Goal: Information Seeking & Learning: Find contact information

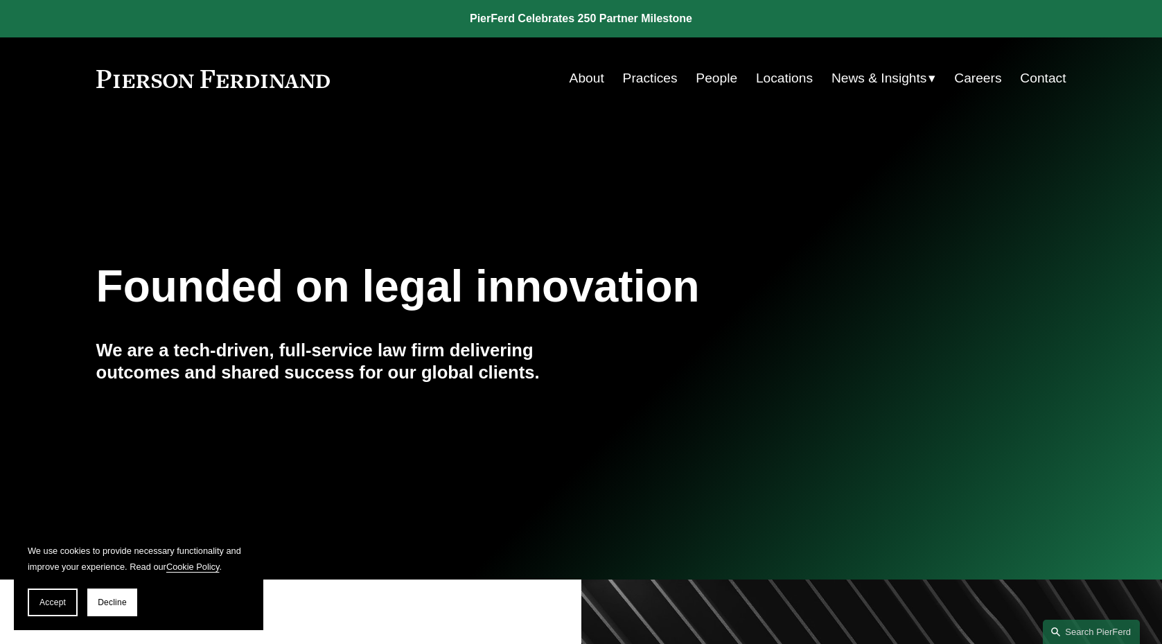
click at [701, 87] on link "People" at bounding box center [717, 78] width 42 height 26
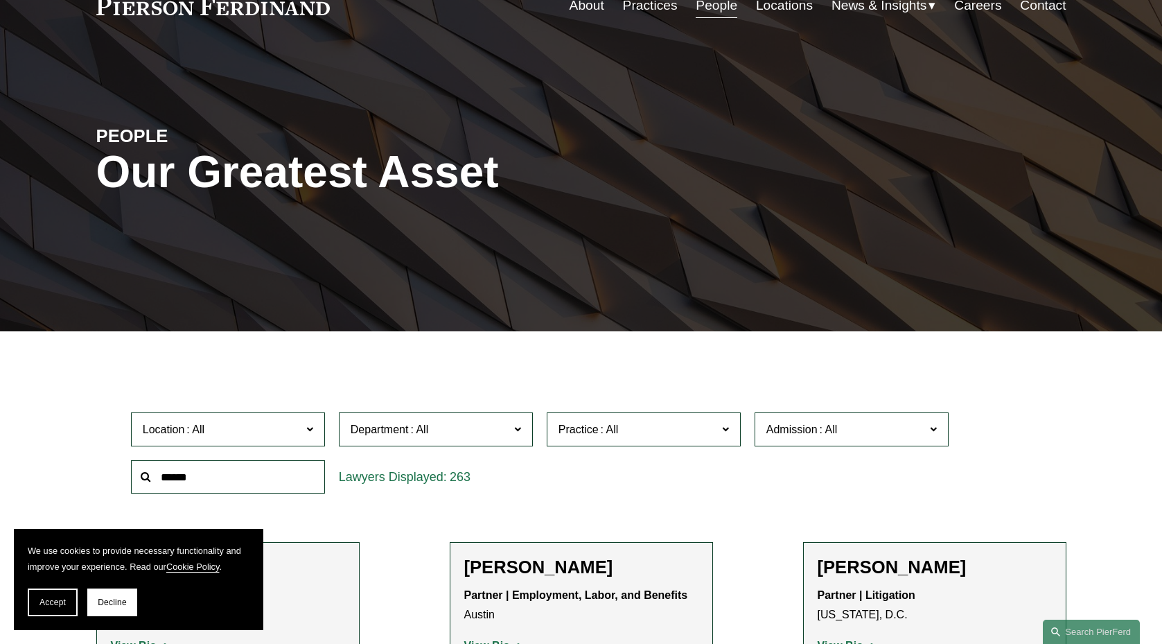
scroll to position [140, 0]
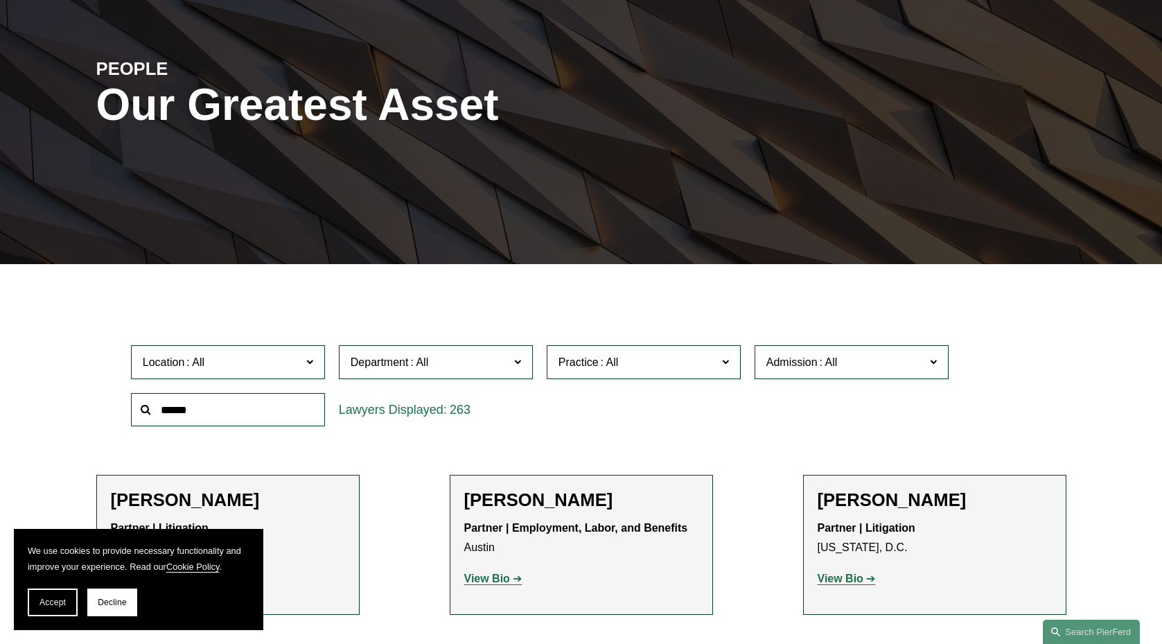
click at [270, 411] on input "text" at bounding box center [228, 410] width 194 height 34
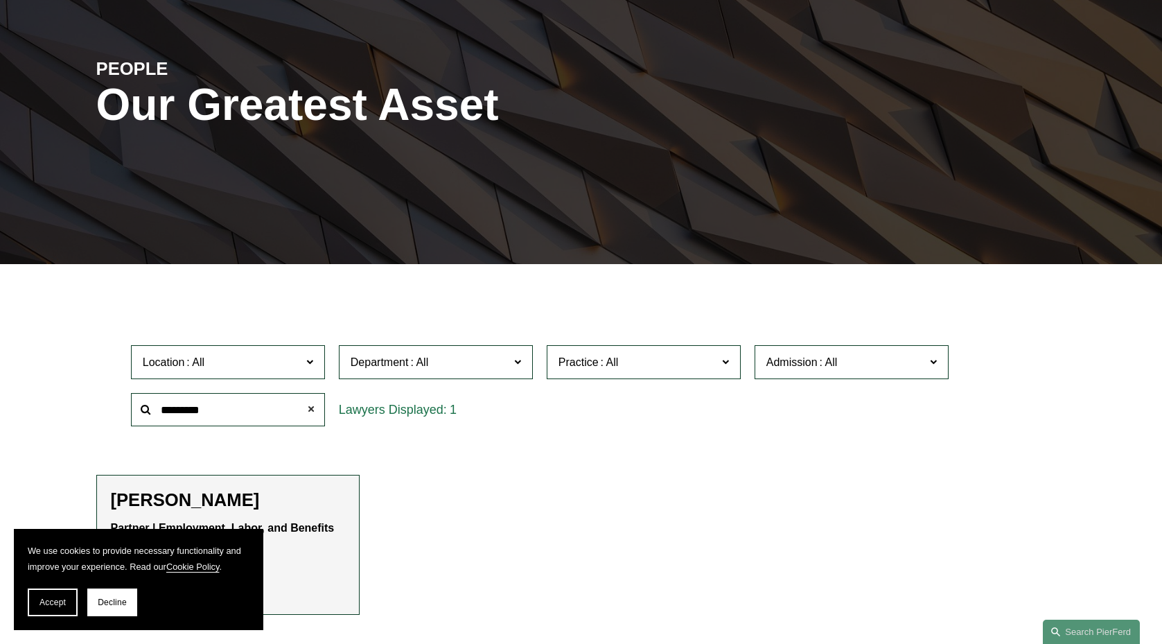
scroll to position [182, 0]
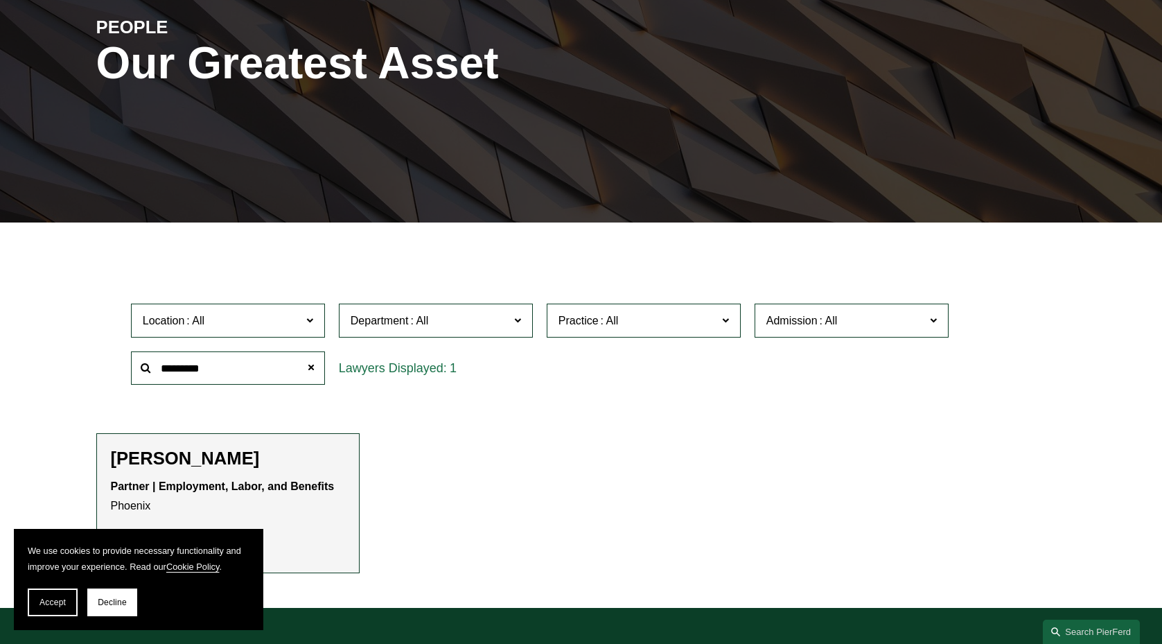
click at [294, 477] on p "Partner | Employment, Labor, and Benefits Phoenix" at bounding box center [228, 497] width 234 height 40
click at [216, 457] on h2 "Alejandro Pérez" at bounding box center [228, 458] width 234 height 21
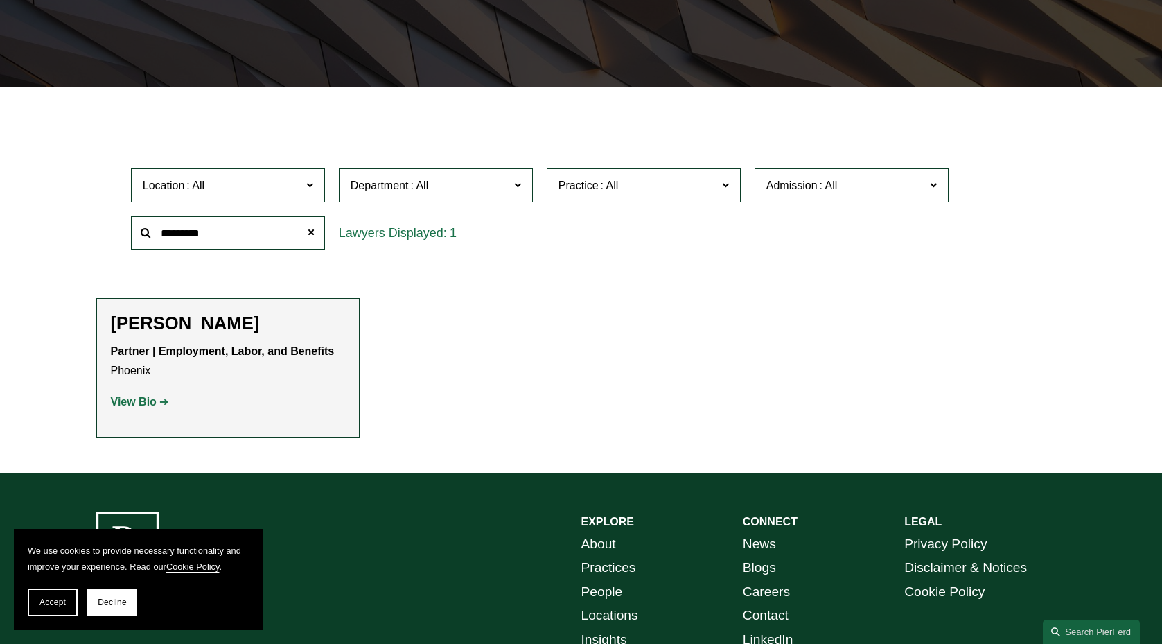
scroll to position [344, 0]
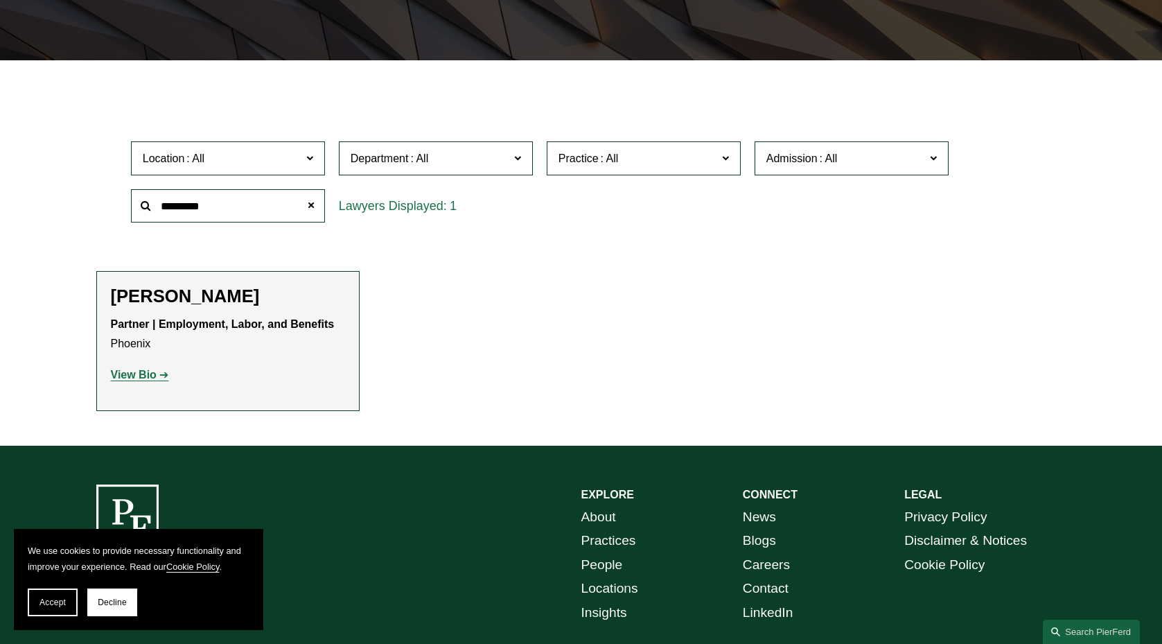
click at [155, 382] on p "View Bio" at bounding box center [228, 375] width 234 height 20
click at [157, 370] on link "View Bio" at bounding box center [140, 375] width 58 height 12
click at [260, 207] on input "*********" at bounding box center [228, 206] width 194 height 34
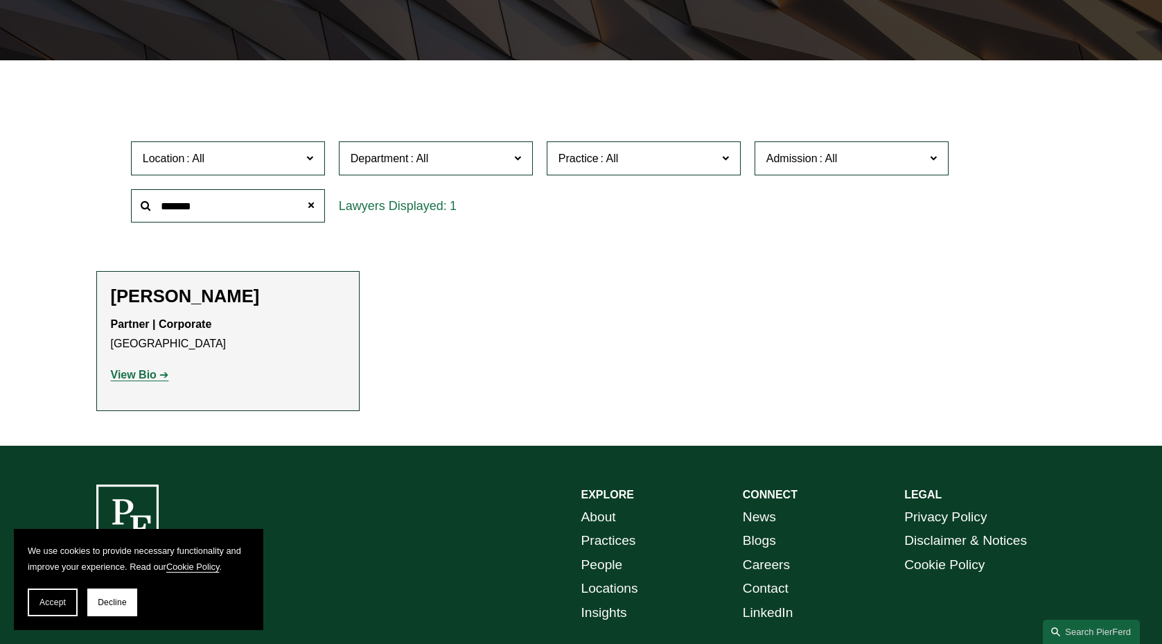
click at [247, 208] on input "*******" at bounding box center [228, 206] width 194 height 34
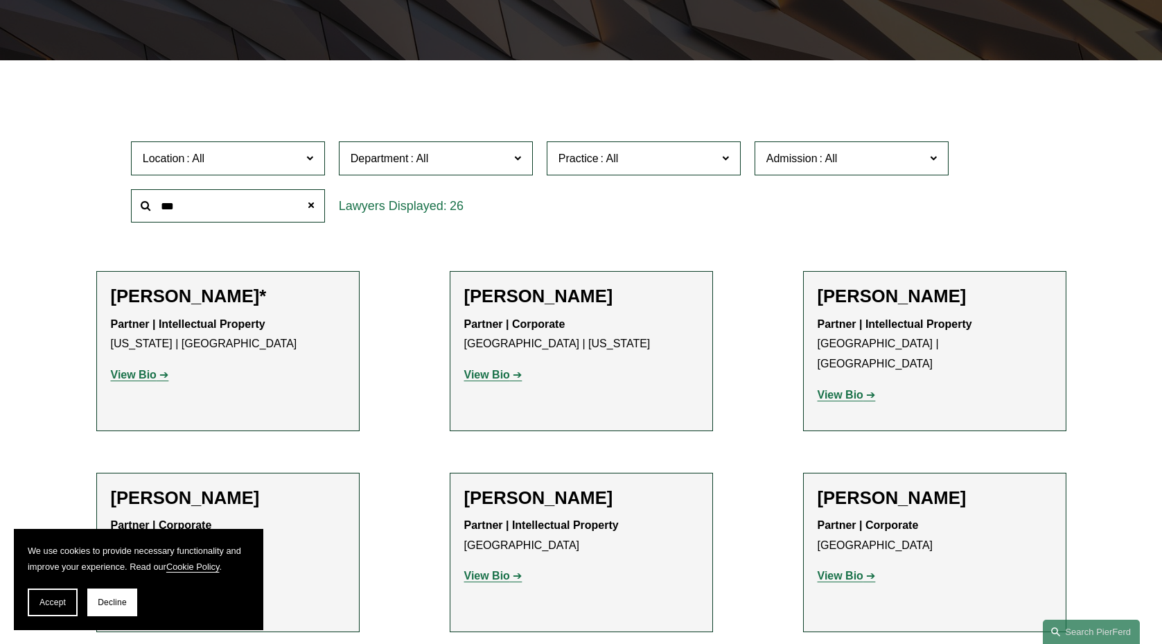
click at [230, 205] on input "***" at bounding box center [228, 206] width 194 height 34
type input "*****"
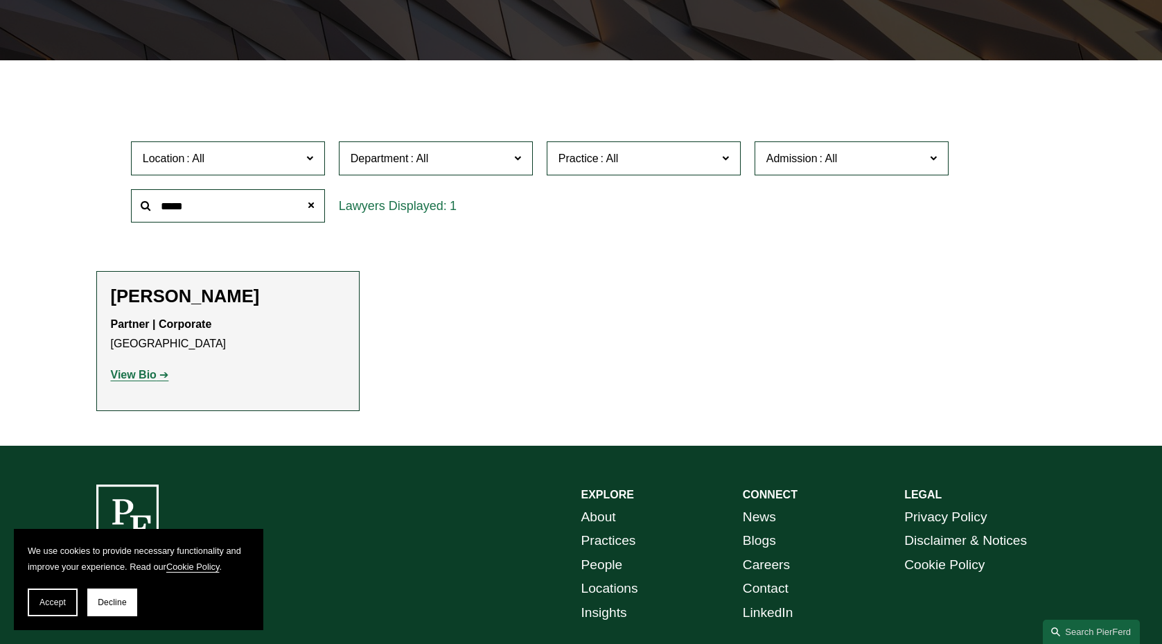
click at [144, 376] on strong "View Bio" at bounding box center [134, 375] width 46 height 12
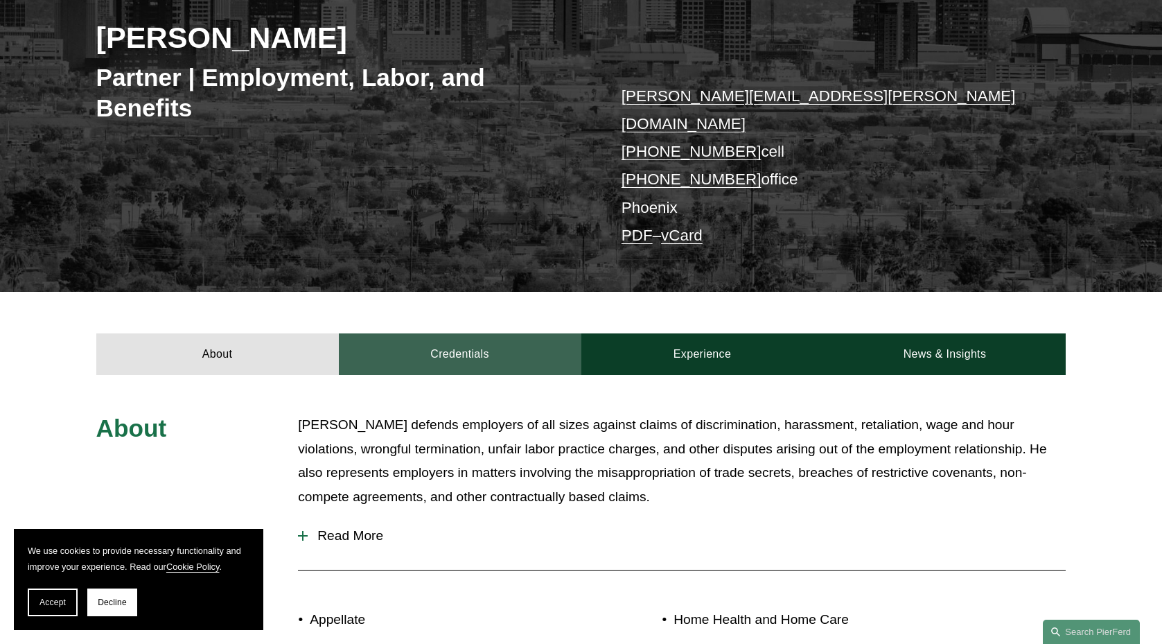
scroll to position [243, 0]
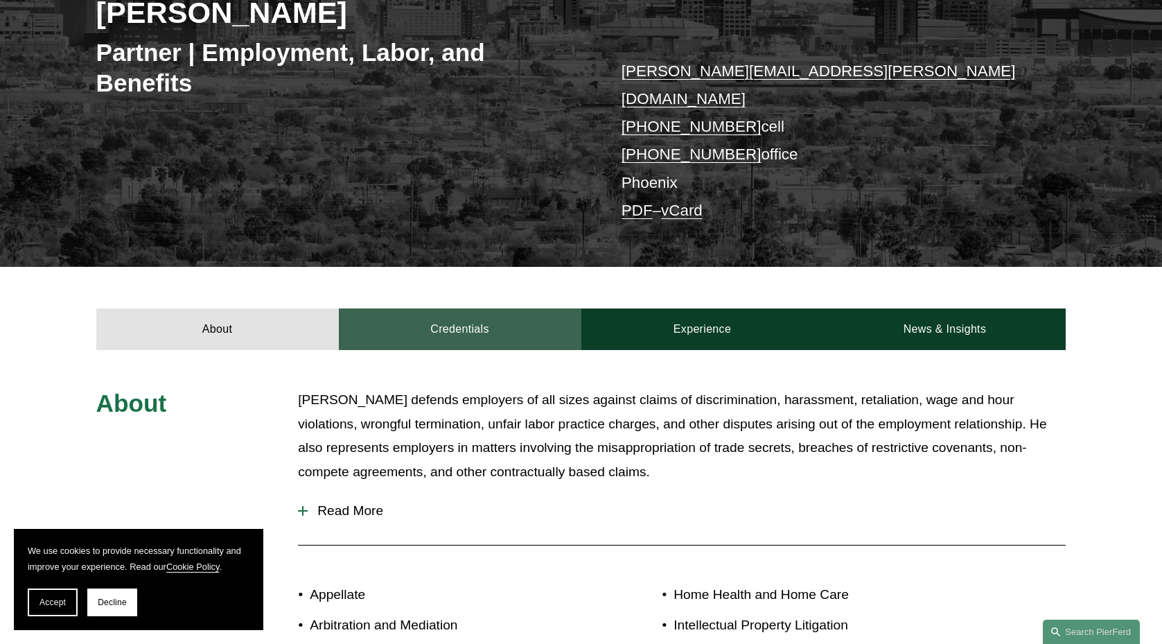
click at [518, 313] on link "Credentials" at bounding box center [460, 329] width 243 height 42
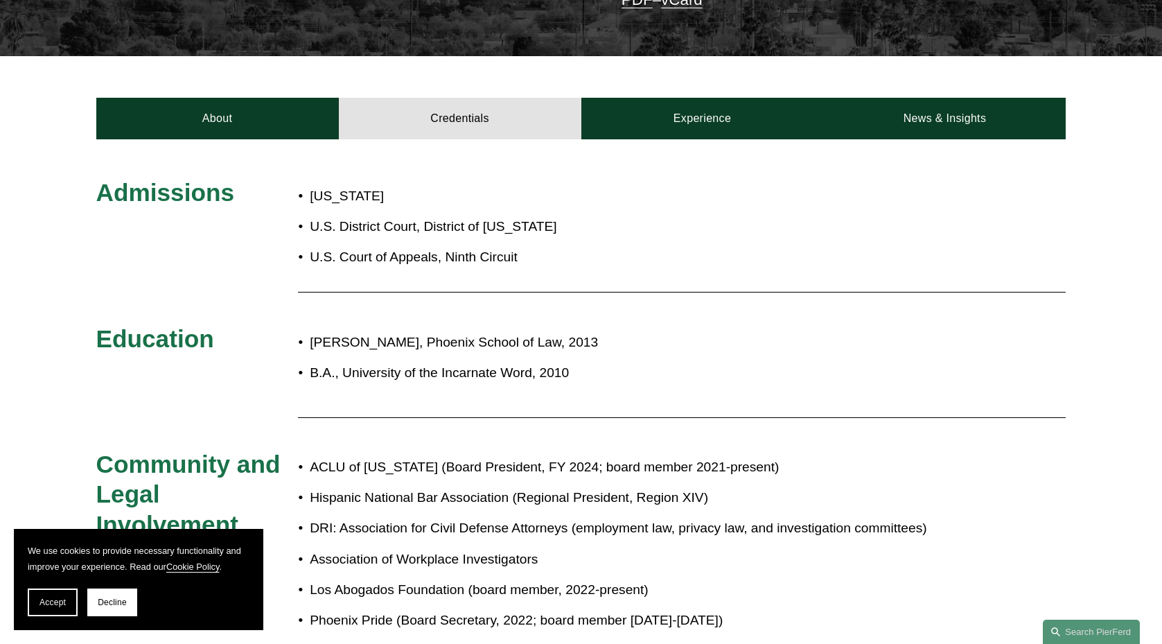
scroll to position [451, 0]
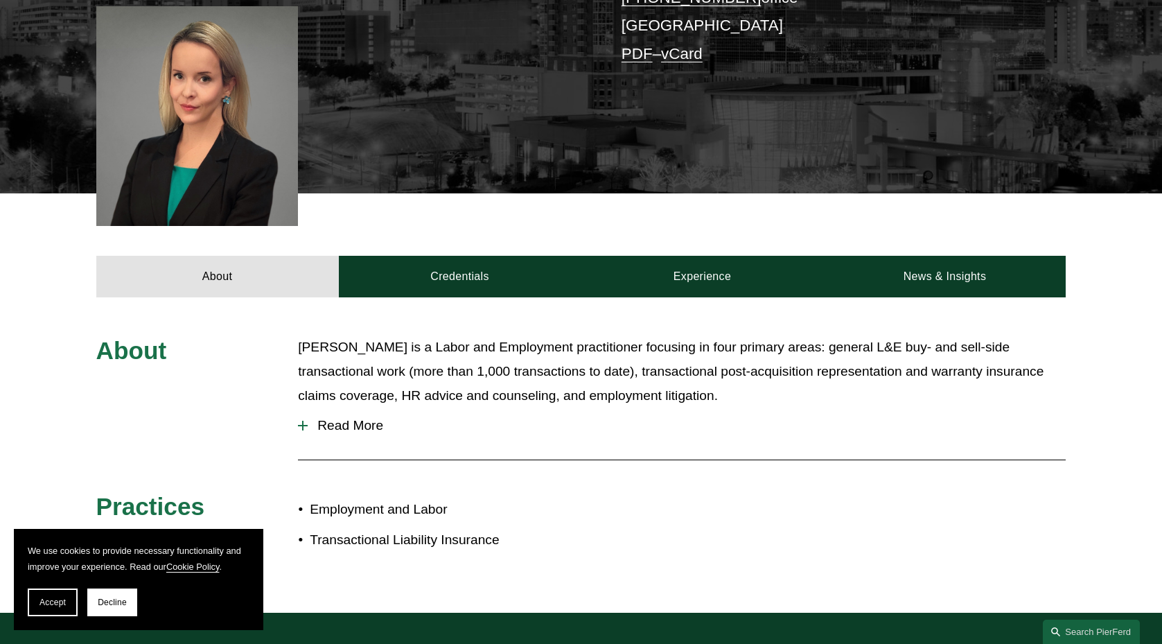
scroll to position [396, 0]
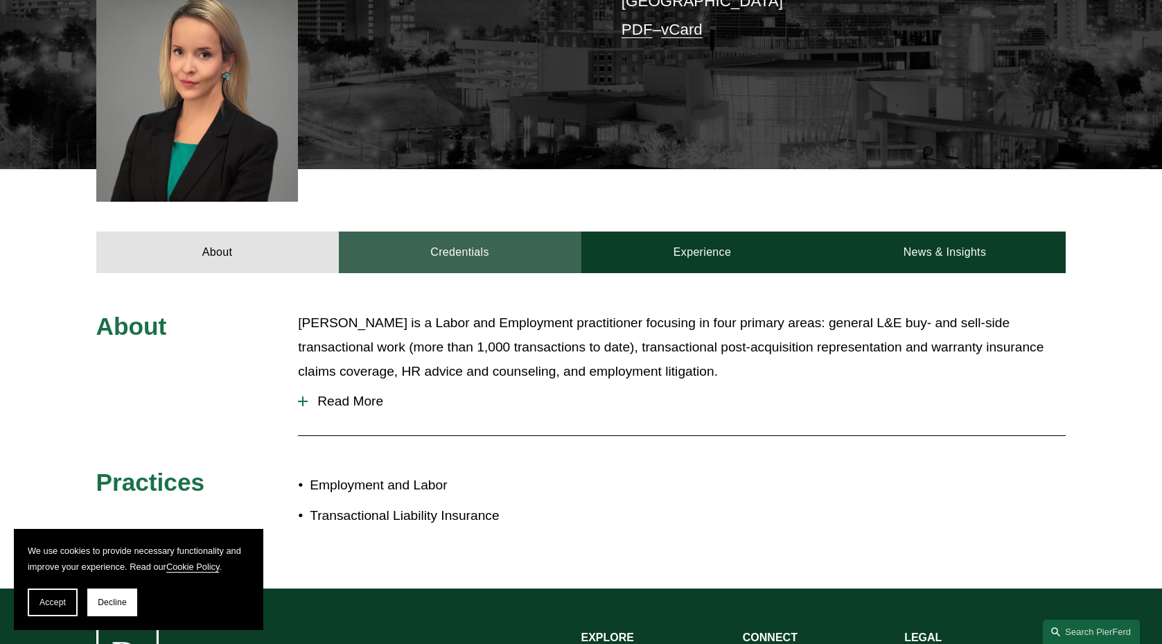
click at [458, 236] on link "Credentials" at bounding box center [460, 253] width 243 height 42
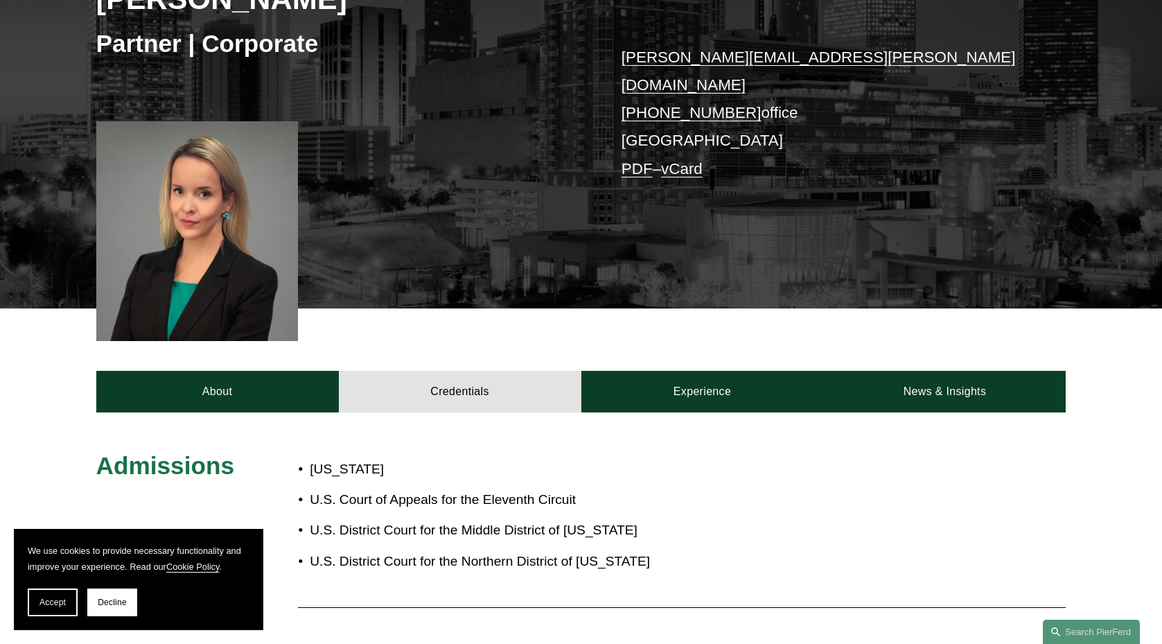
scroll to position [153, 0]
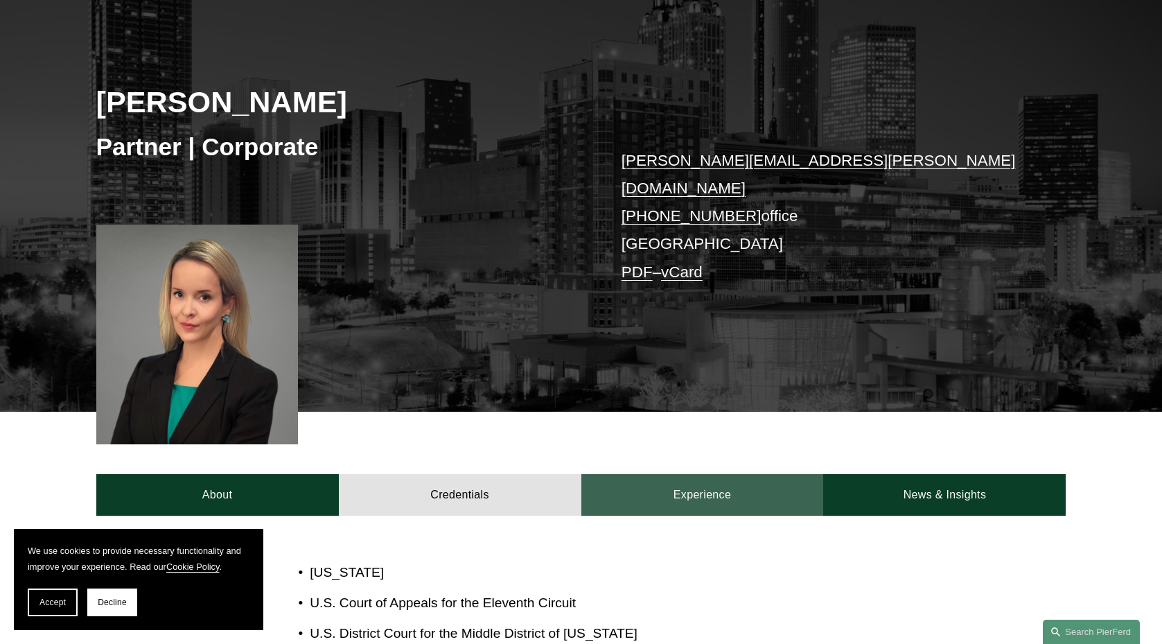
click at [661, 474] on link "Experience" at bounding box center [703, 495] width 243 height 42
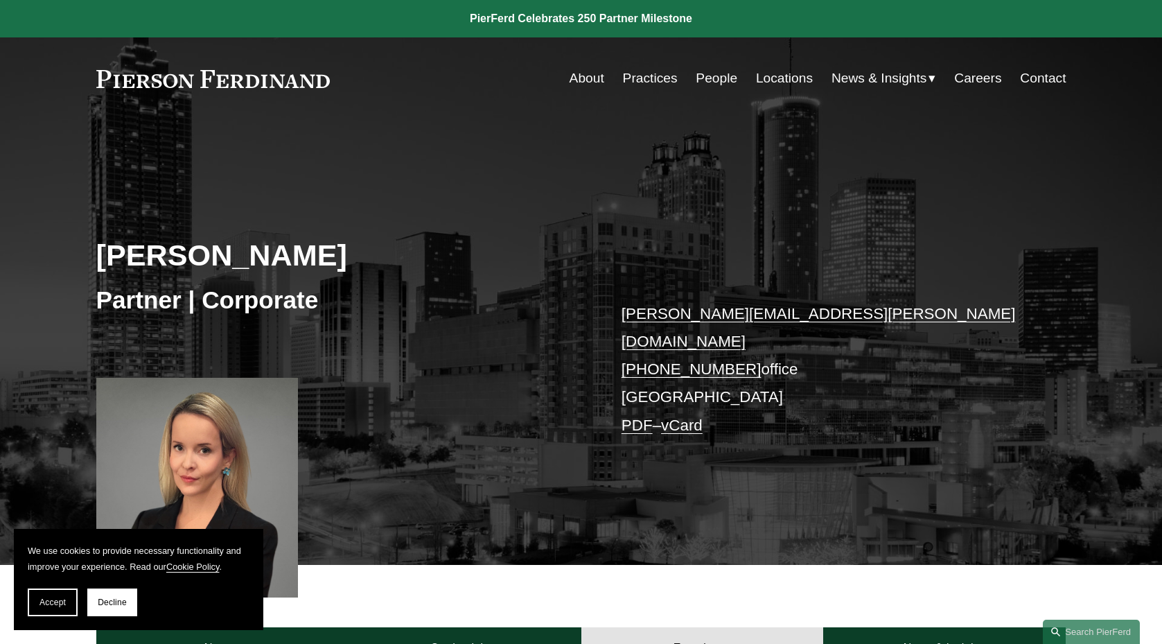
scroll to position [0, 0]
click at [332, 1] on link at bounding box center [581, 18] width 1162 height 37
